Goal: Go to known website: Access a specific website the user already knows

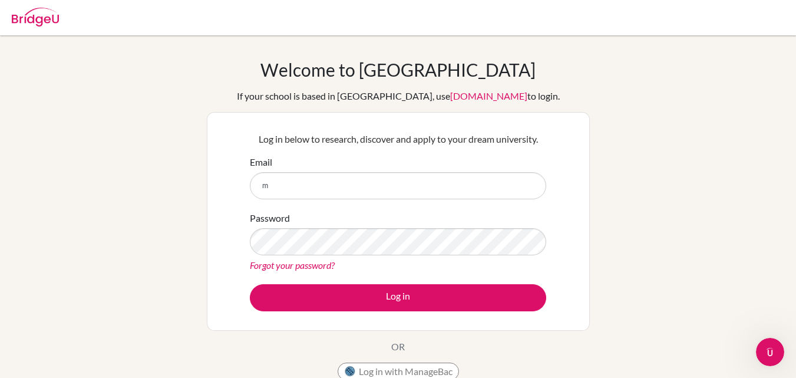
type input "manal@aca.edu.kw"
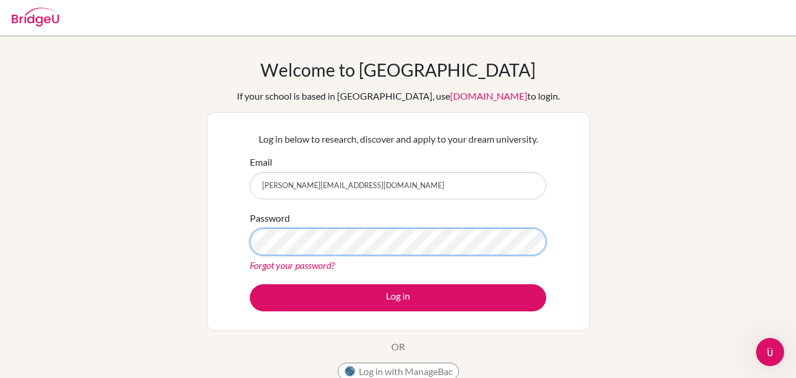
click at [250, 284] on button "Log in" at bounding box center [398, 297] width 297 height 27
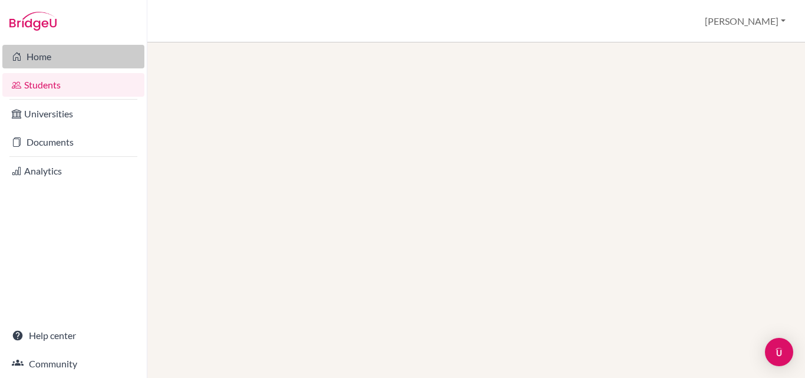
click at [62, 58] on link "Home" at bounding box center [73, 57] width 142 height 24
